Goal: Find specific page/section: Find specific page/section

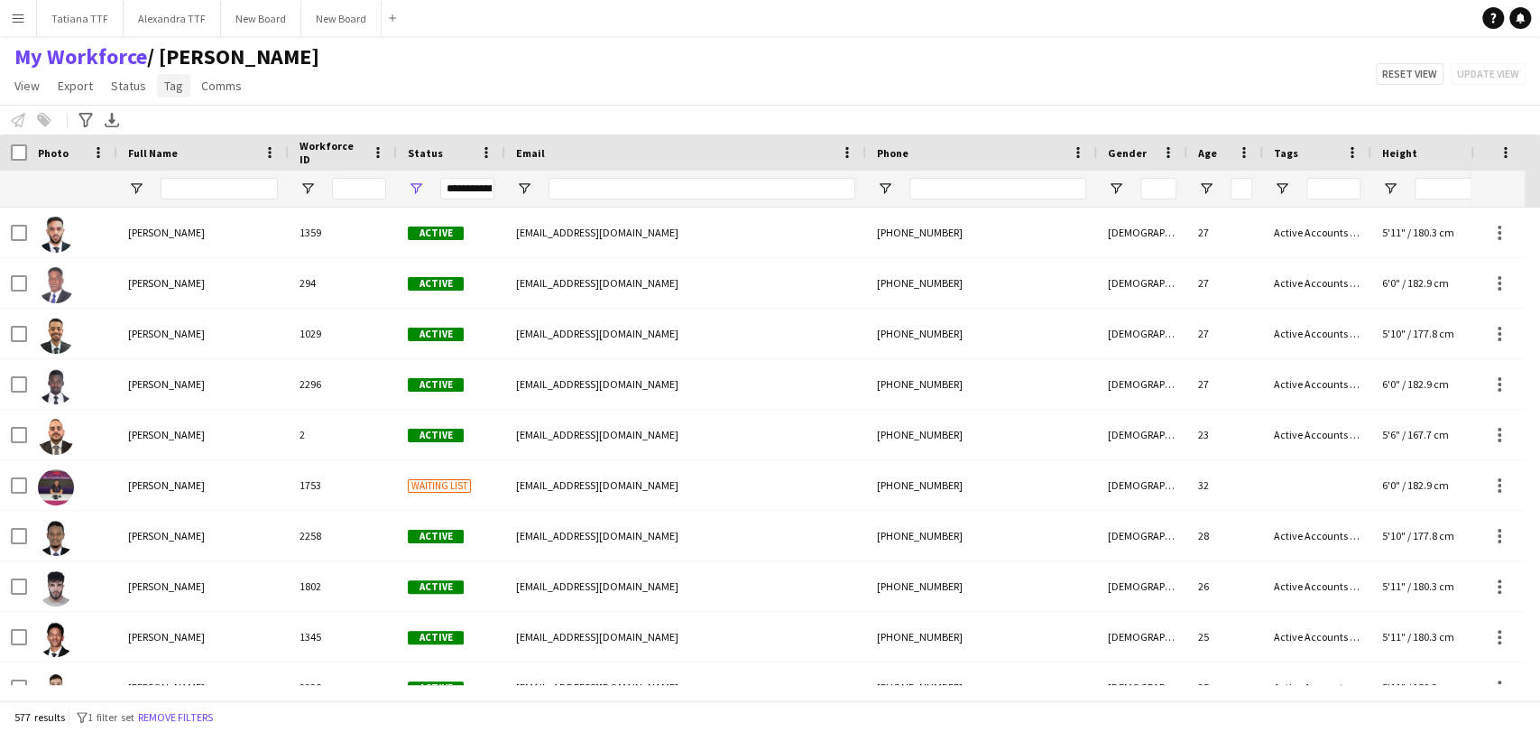
click at [168, 90] on span "Tag" at bounding box center [173, 86] width 19 height 16
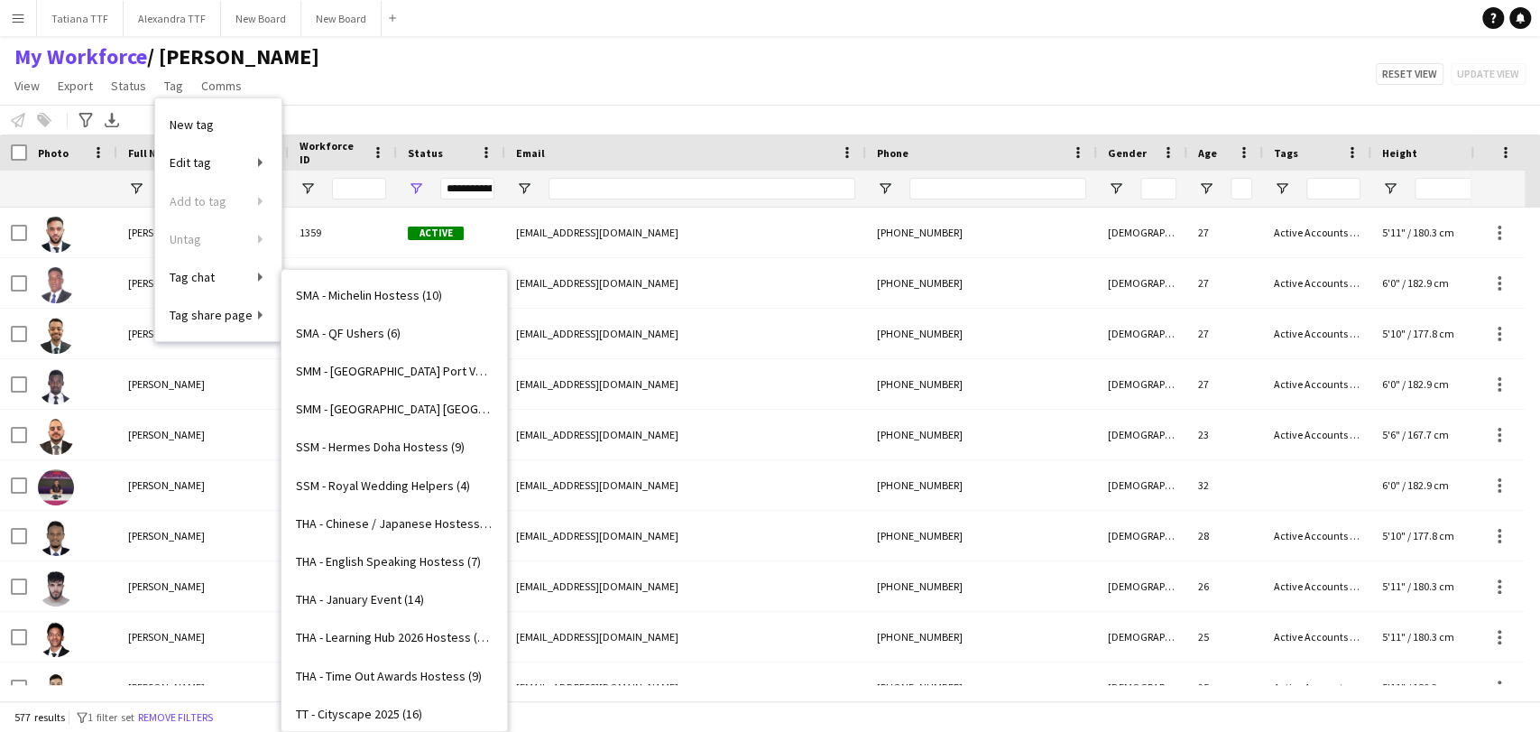
scroll to position [3817, 0]
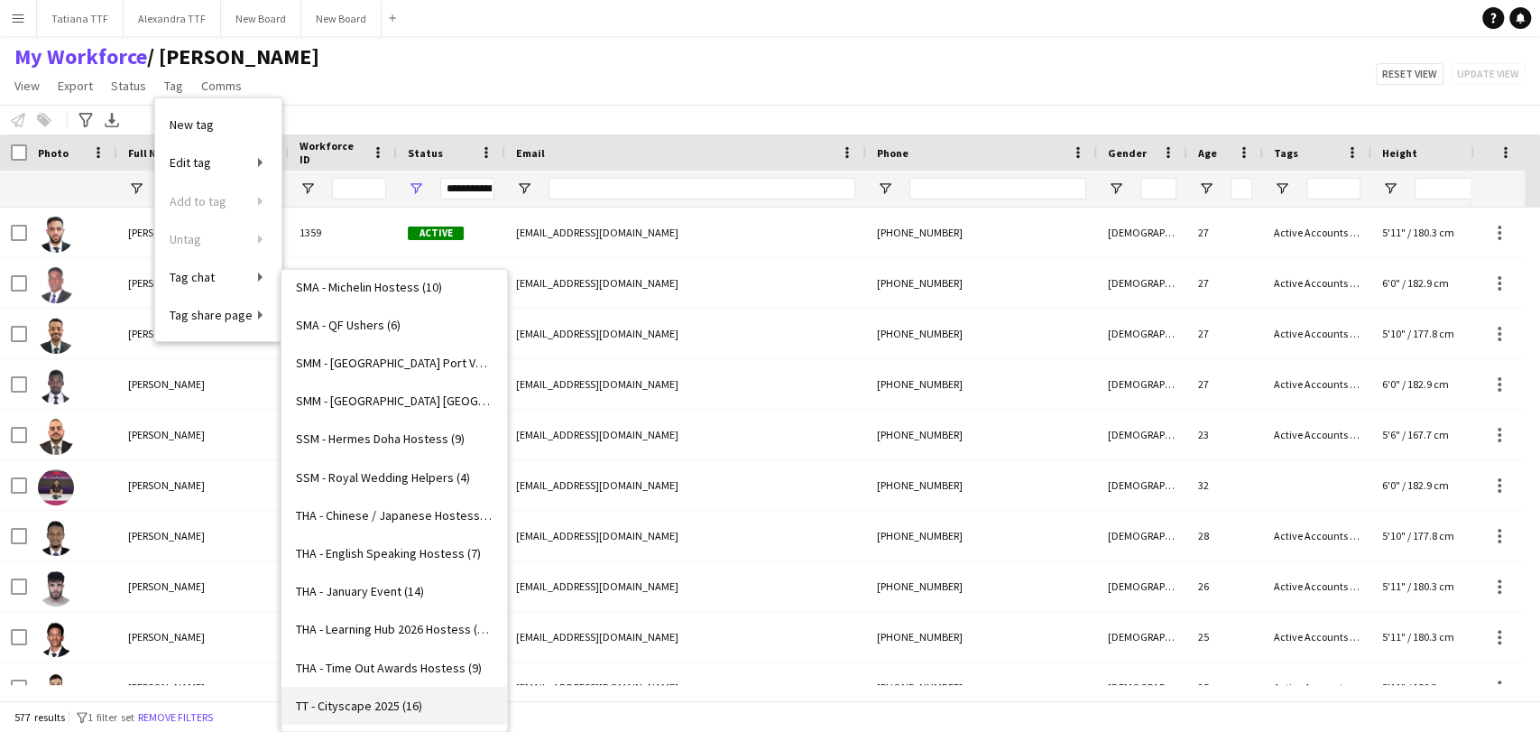
click at [385, 698] on span "TT - Cityscape 2025 (16)" at bounding box center [359, 705] width 126 height 16
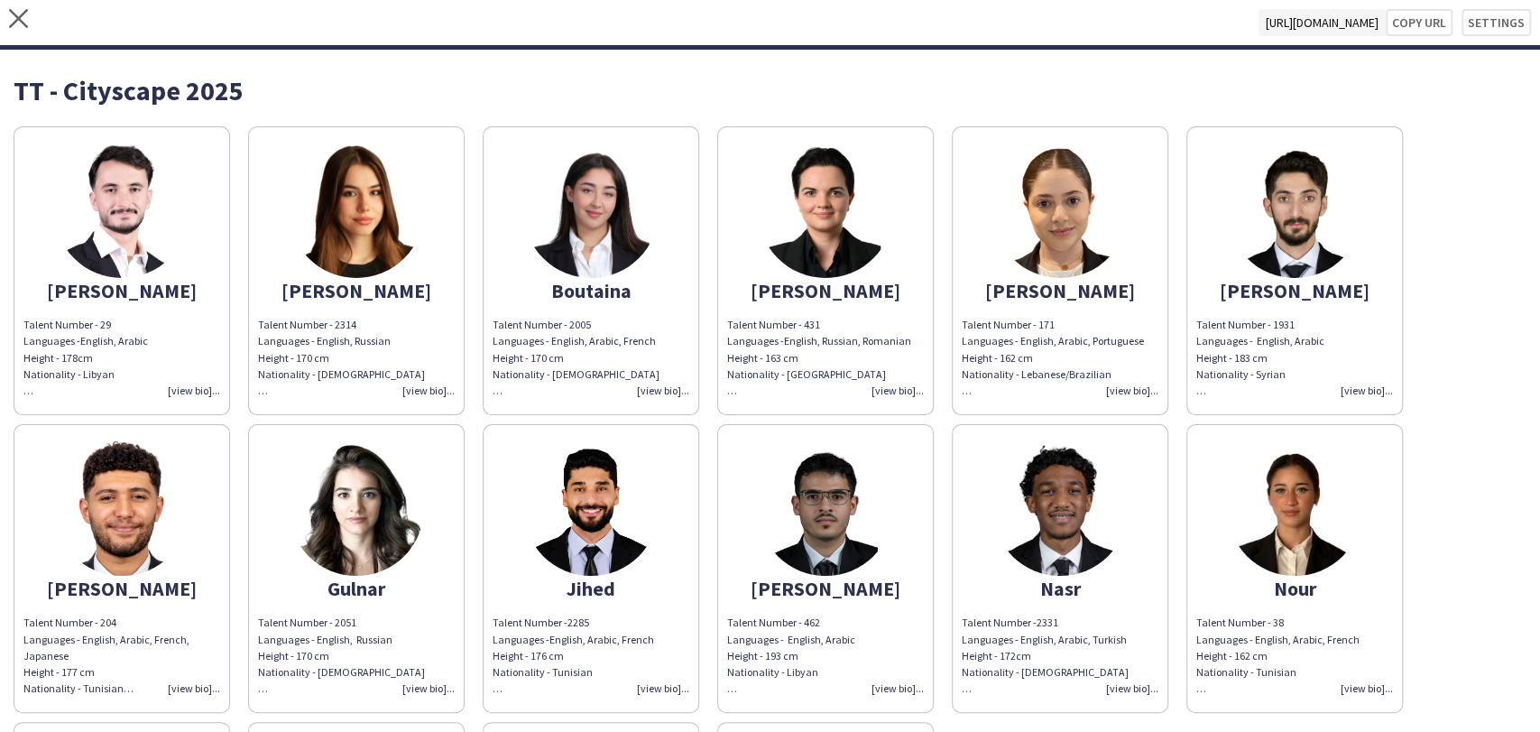
click at [597, 532] on img at bounding box center [590, 507] width 135 height 135
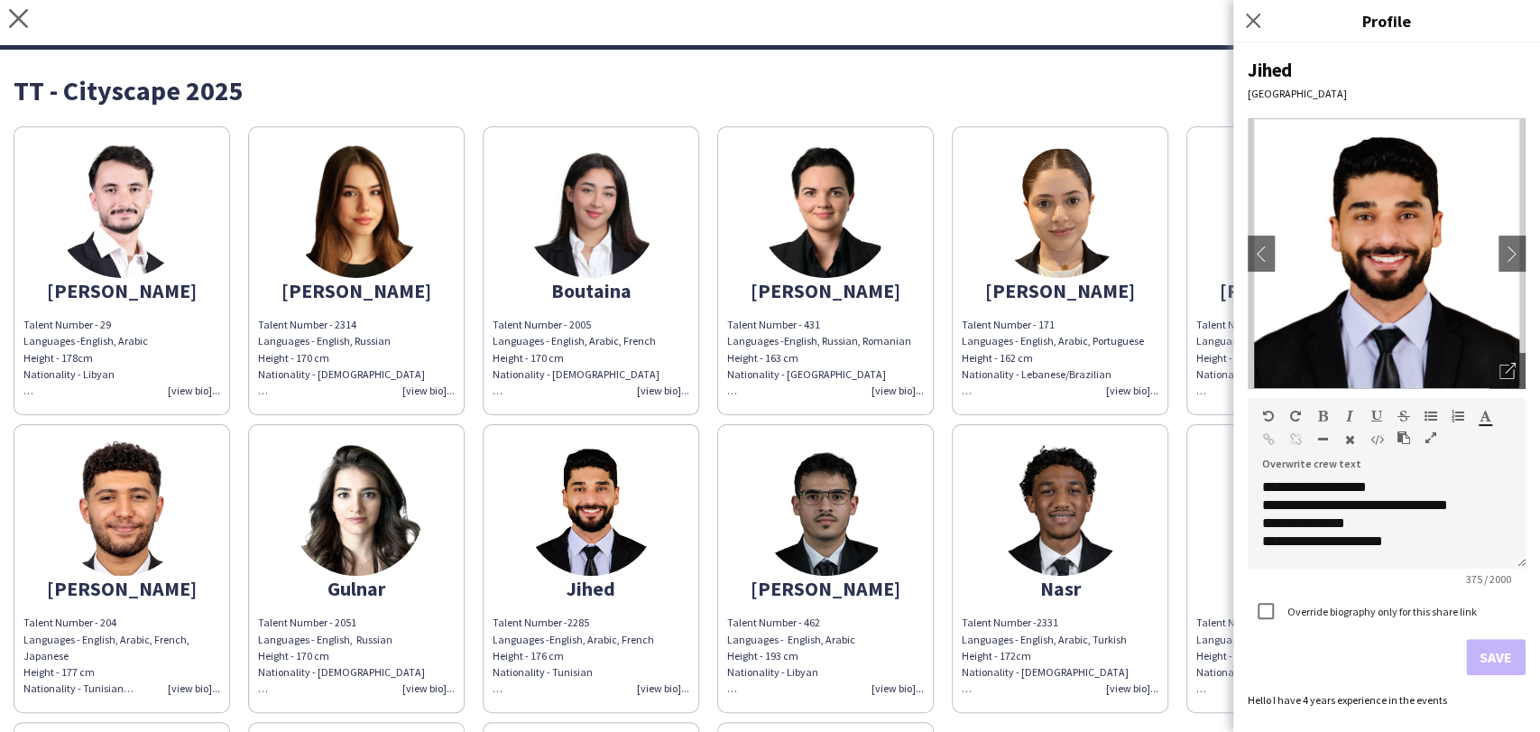
click at [836, 534] on img at bounding box center [825, 507] width 135 height 135
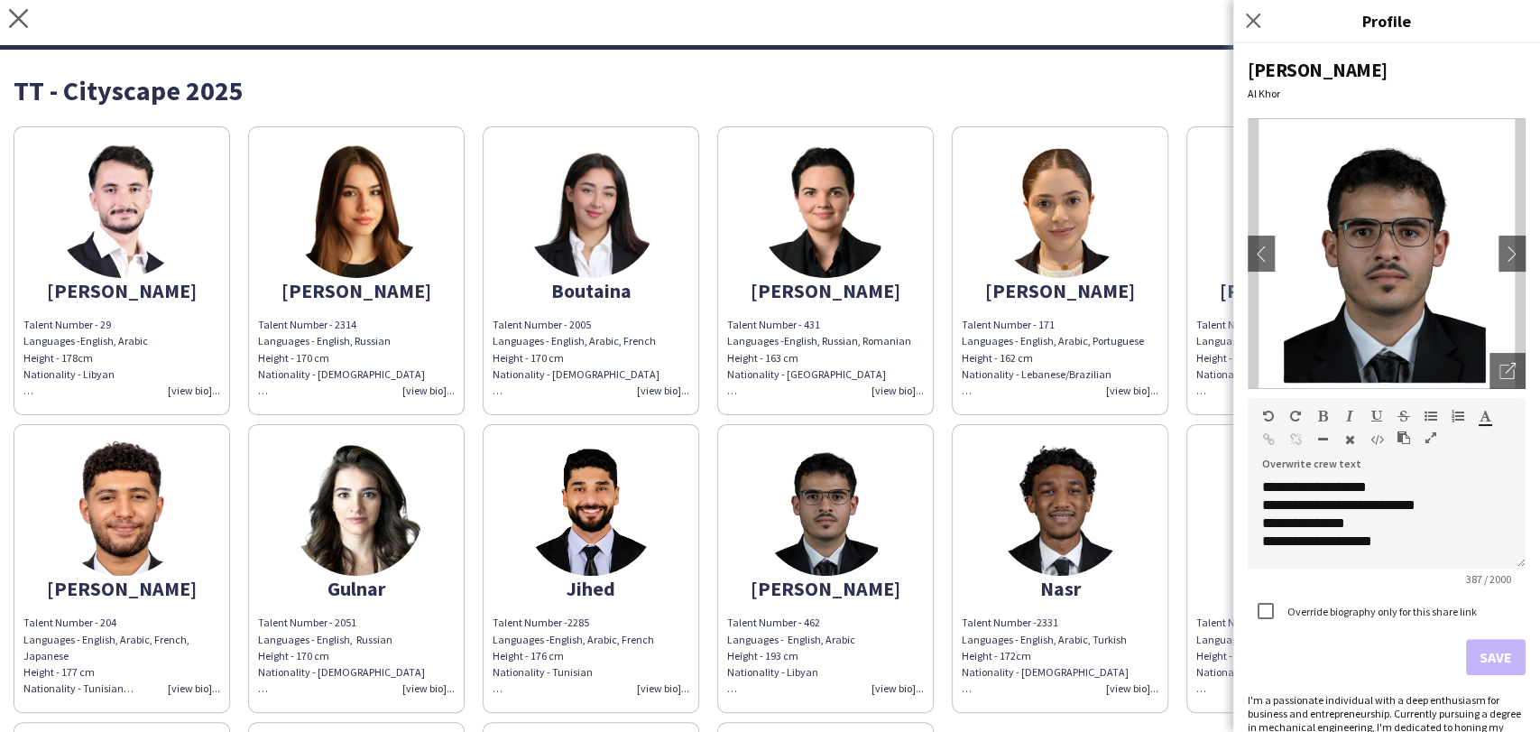
click at [600, 519] on img at bounding box center [590, 507] width 135 height 135
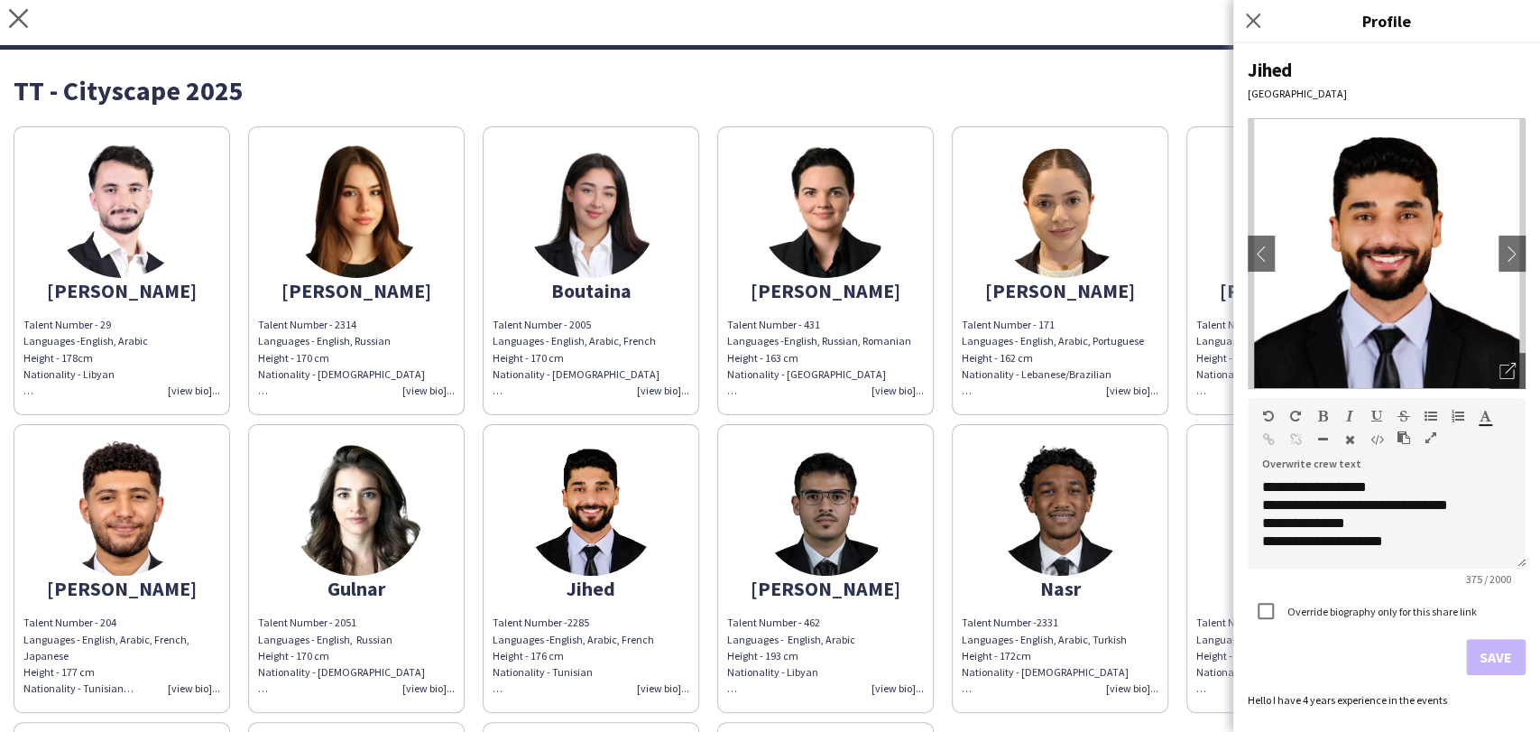
click at [804, 529] on img at bounding box center [825, 507] width 135 height 135
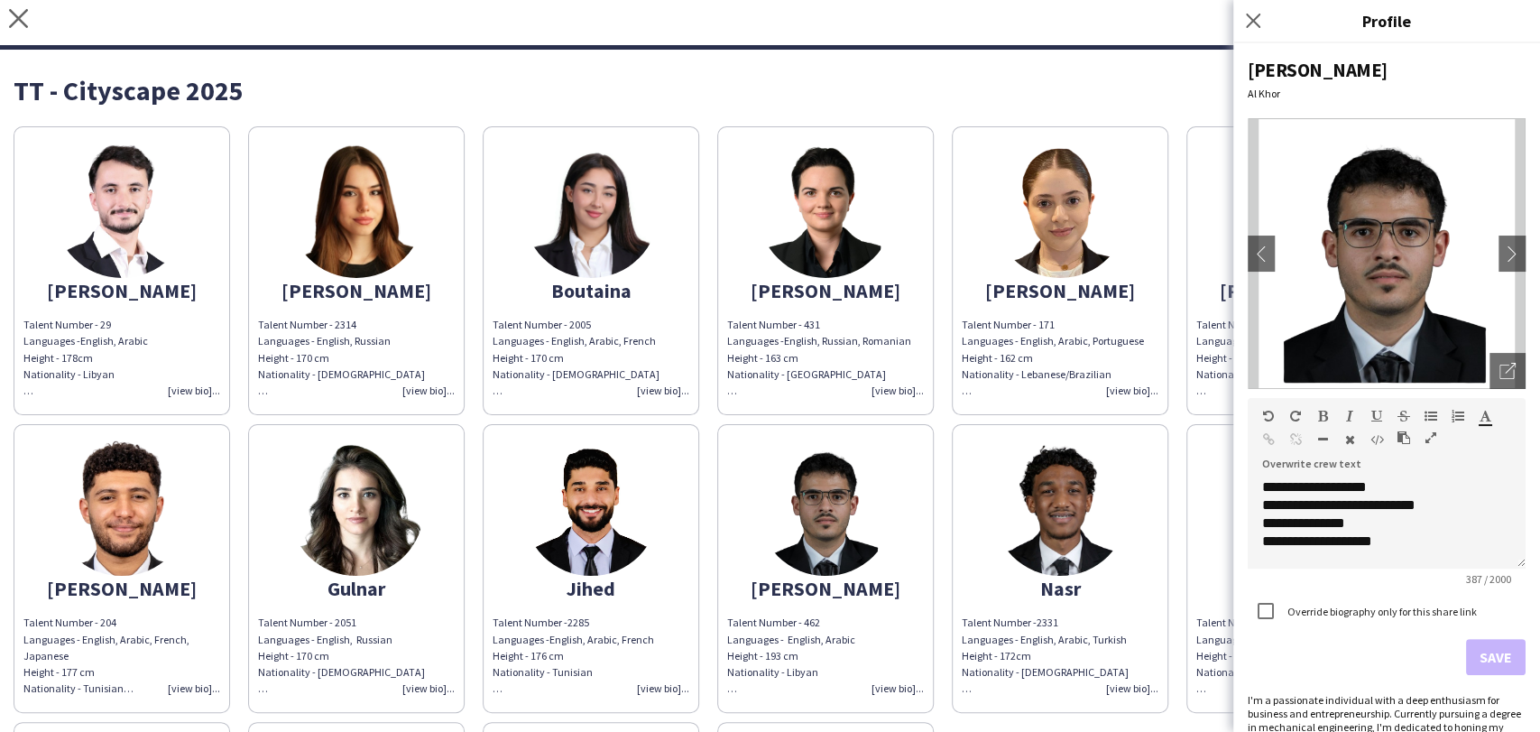
click at [1084, 546] on img at bounding box center [1059, 507] width 135 height 135
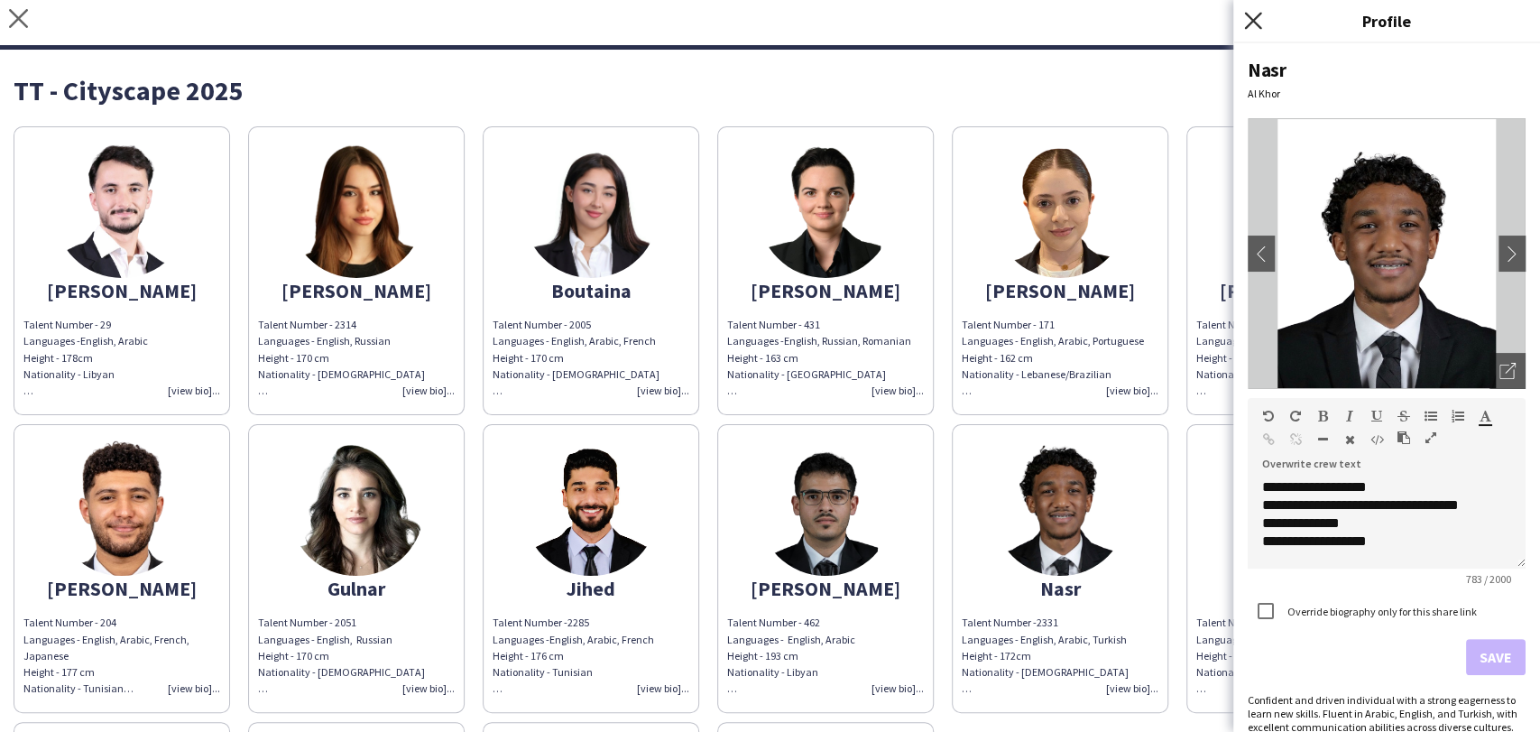
click at [1254, 23] on icon at bounding box center [1252, 20] width 17 height 17
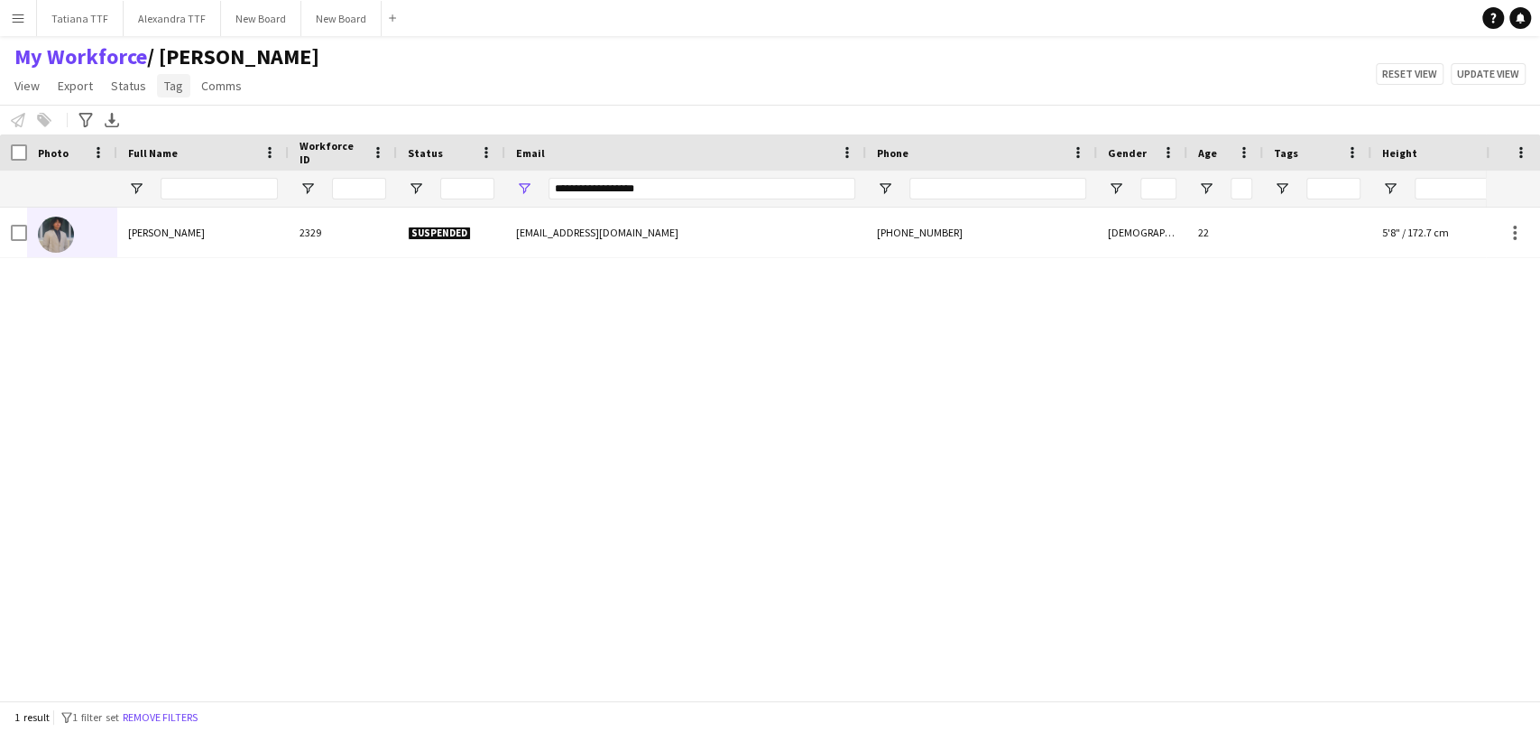
click at [176, 86] on span "Tag" at bounding box center [173, 86] width 19 height 16
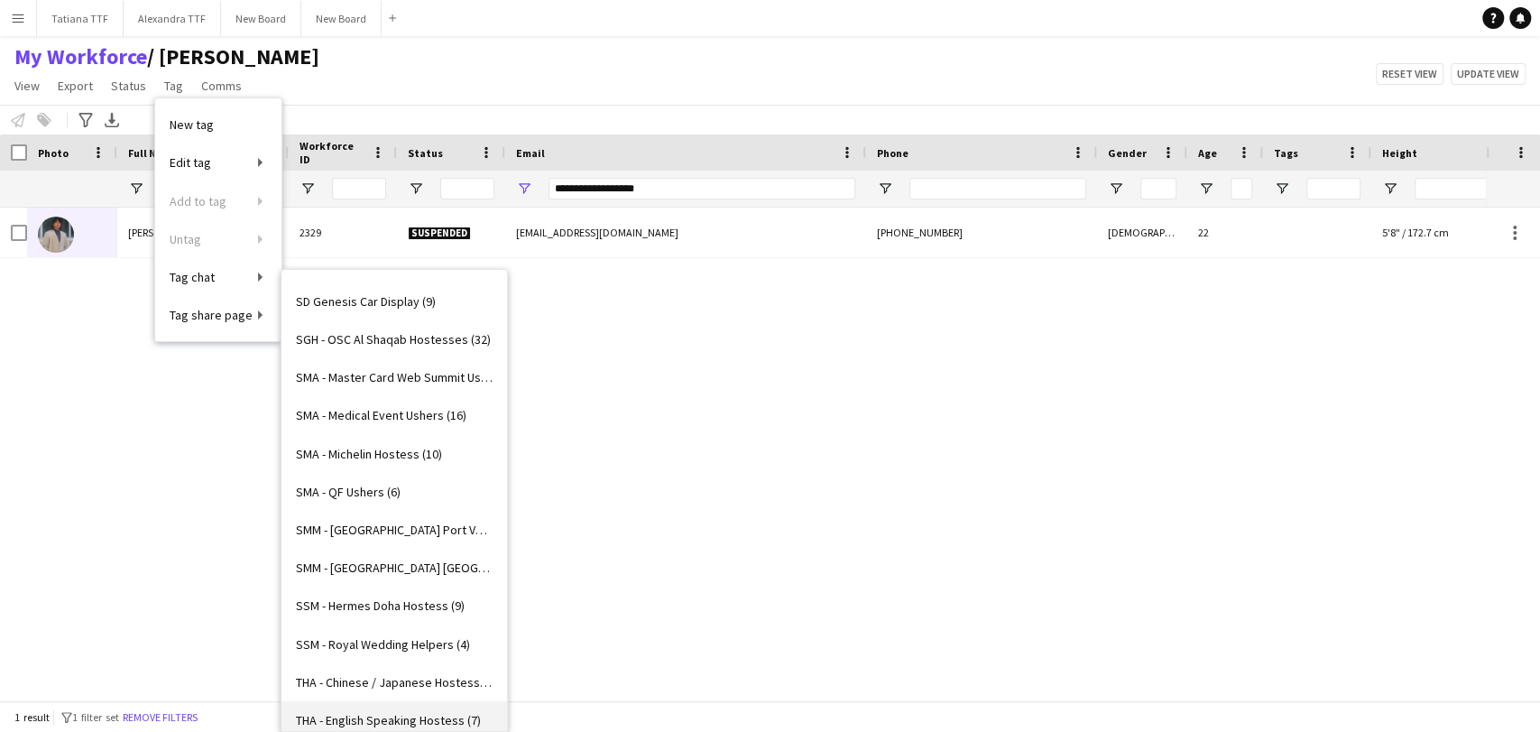
scroll to position [3817, 0]
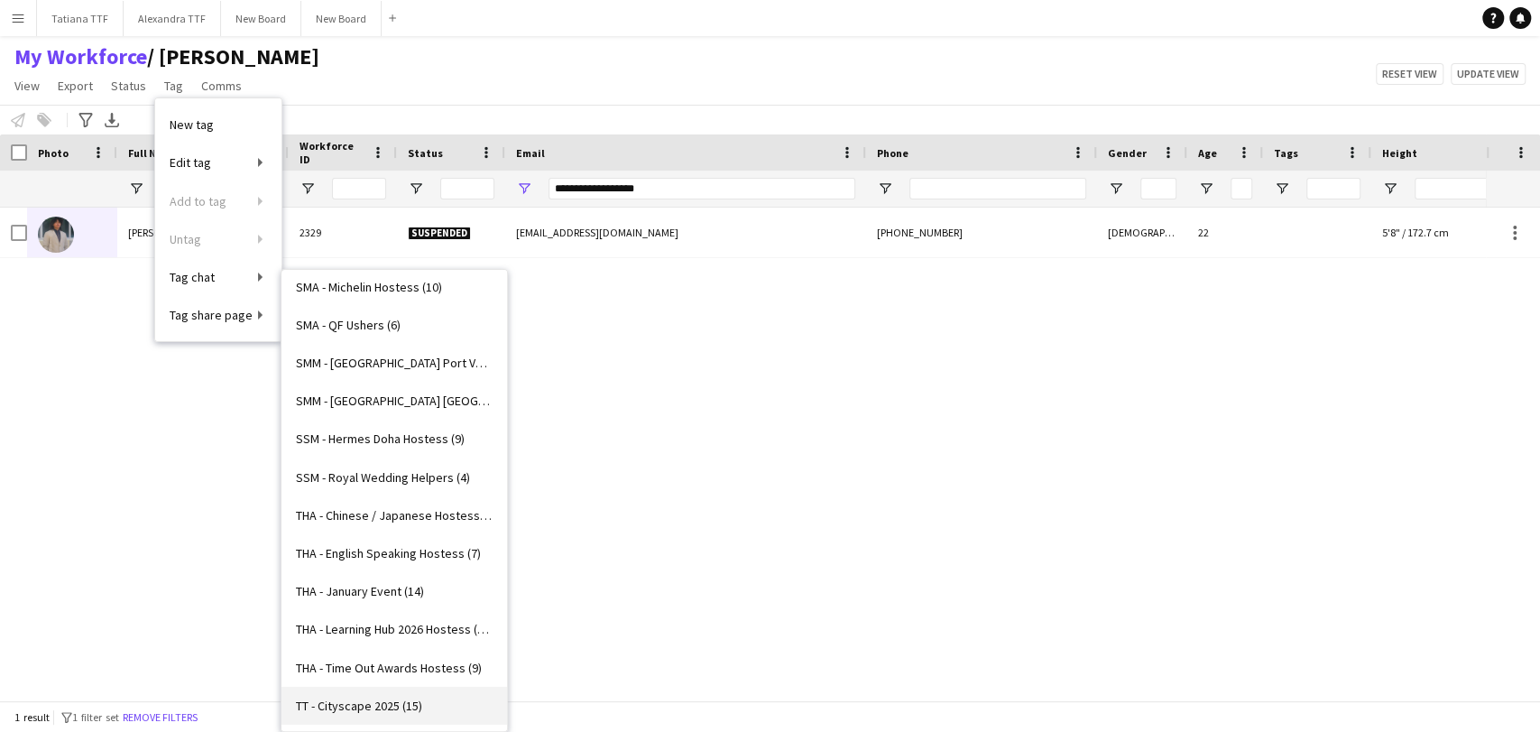
click at [349, 698] on span "TT - Cityscape 2025 (15)" at bounding box center [359, 705] width 126 height 16
